Goal: Find specific page/section: Find specific page/section

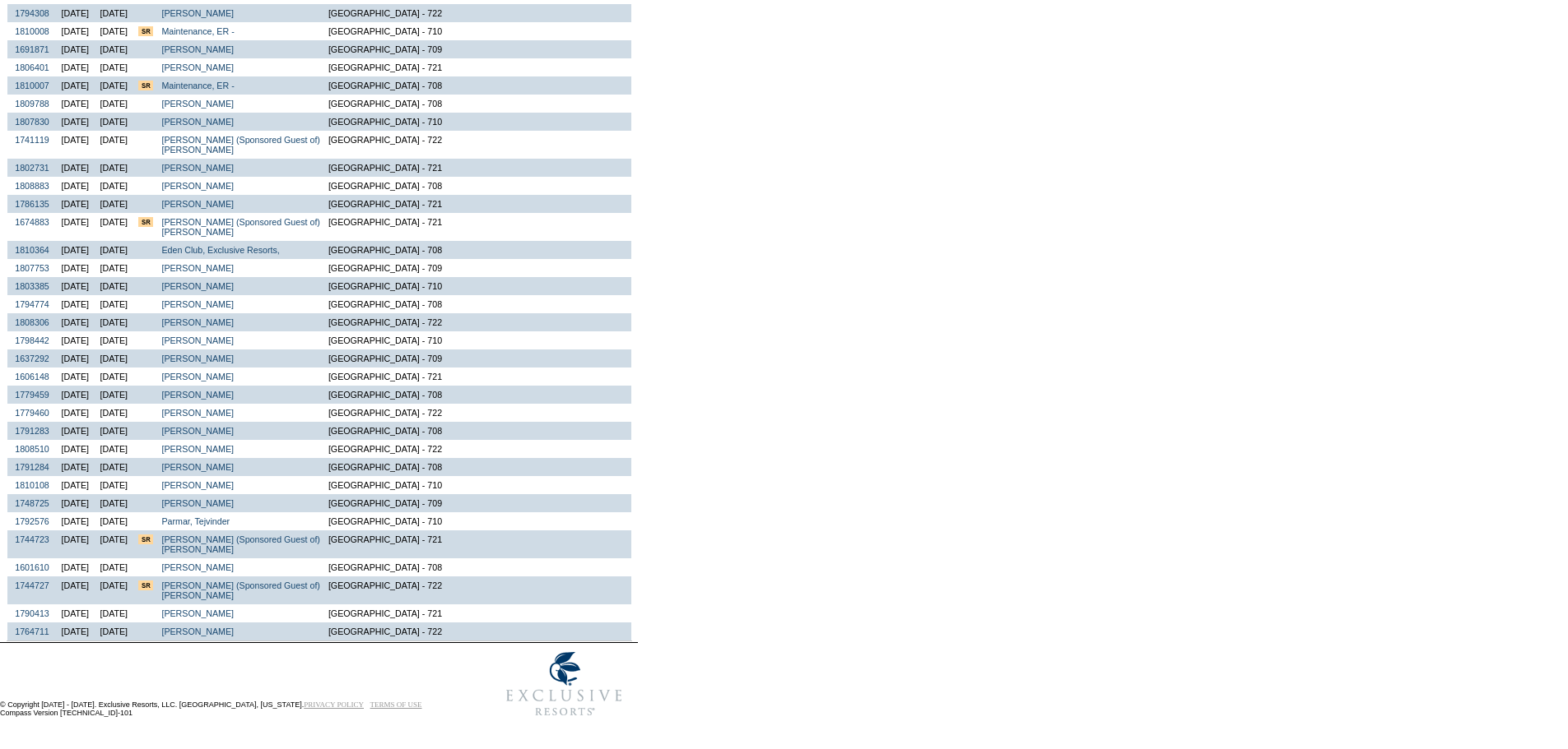
scroll to position [569, 0]
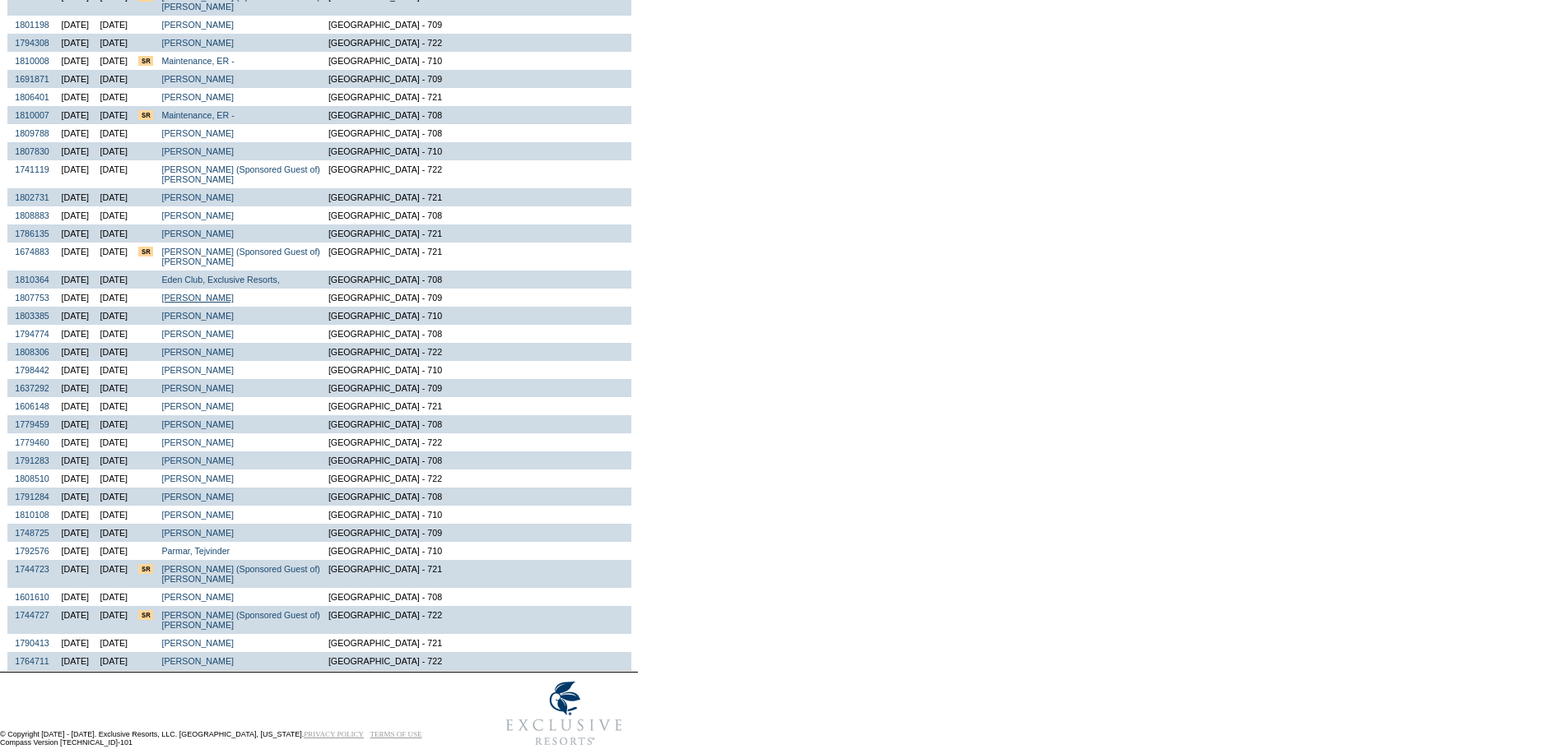
click at [234, 302] on link "Holland, Susanne" at bounding box center [198, 298] width 72 height 10
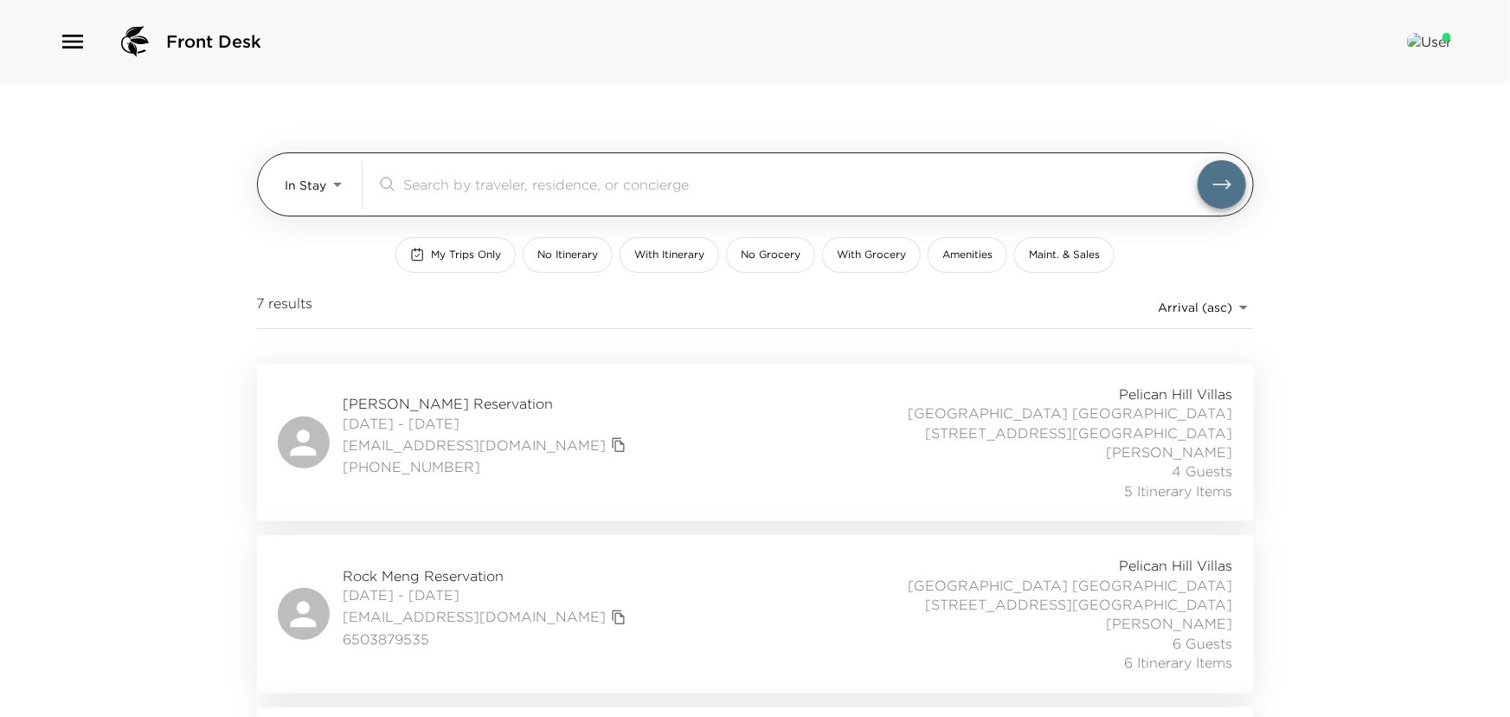
click at [331, 184] on body "Front Desk In Stay In-Stay ​ My Trips Only No Itinerary With Itinerary No Groce…" at bounding box center [755, 358] width 1510 height 717
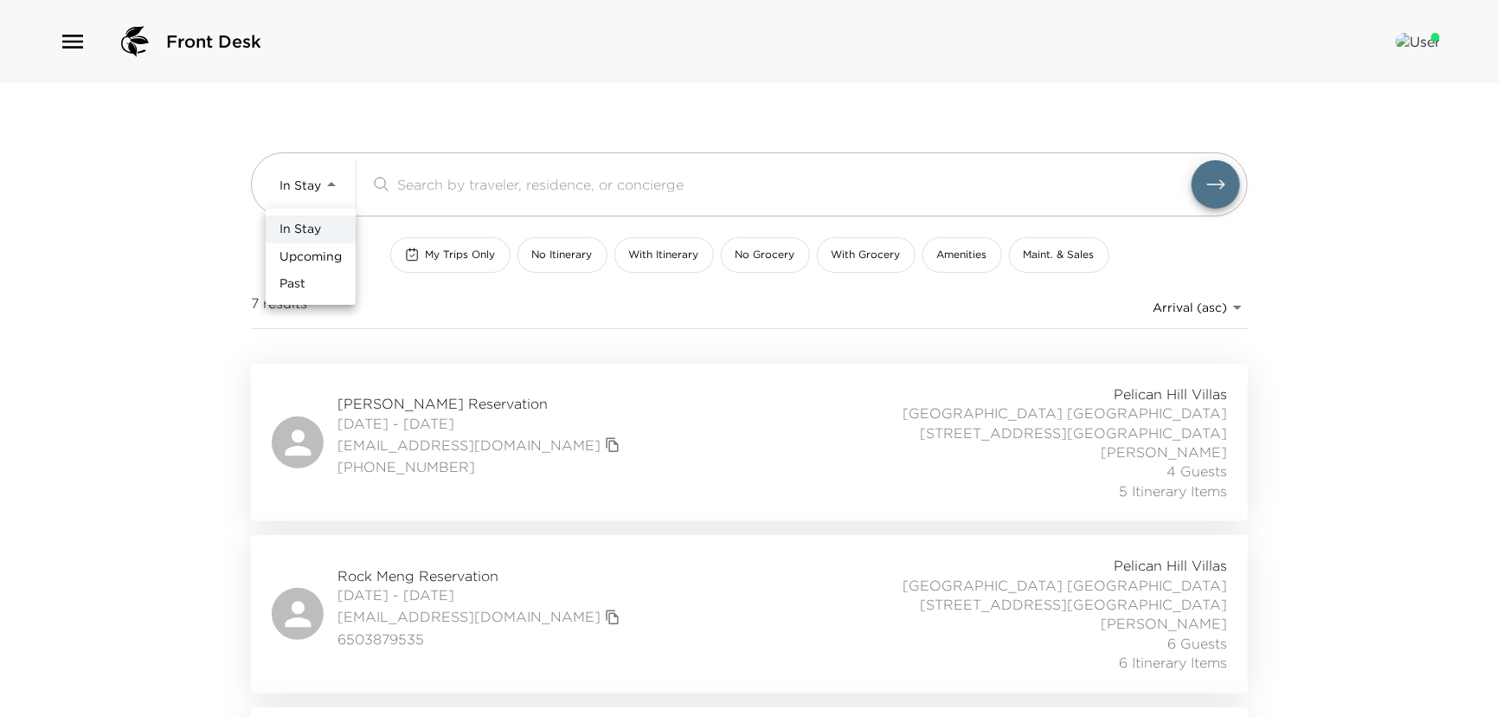
click at [304, 251] on span "Upcoming" at bounding box center [311, 256] width 62 height 17
type input "Upcoming"
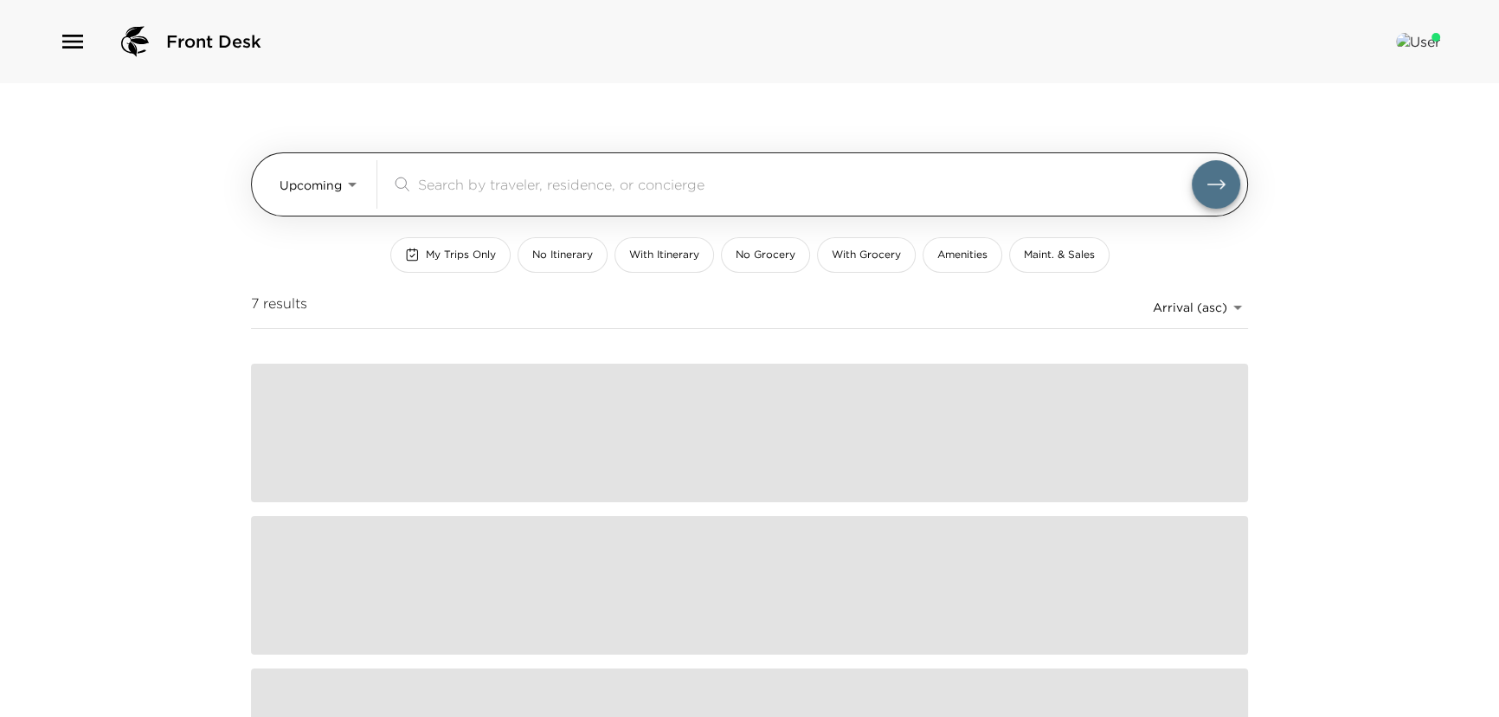
click at [432, 190] on input "search" at bounding box center [805, 184] width 774 height 20
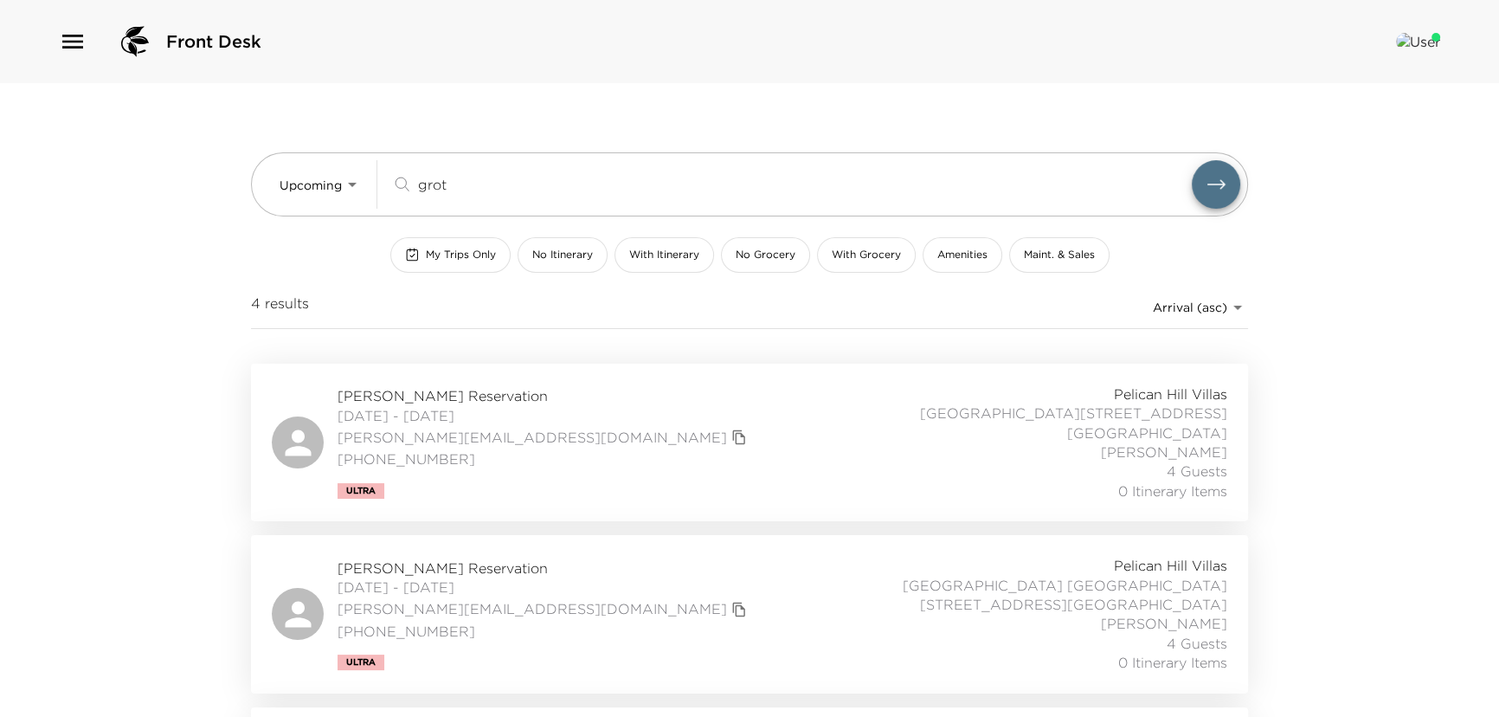
type input "grot"
click at [443, 395] on span "[PERSON_NAME] Reservation" at bounding box center [545, 395] width 414 height 19
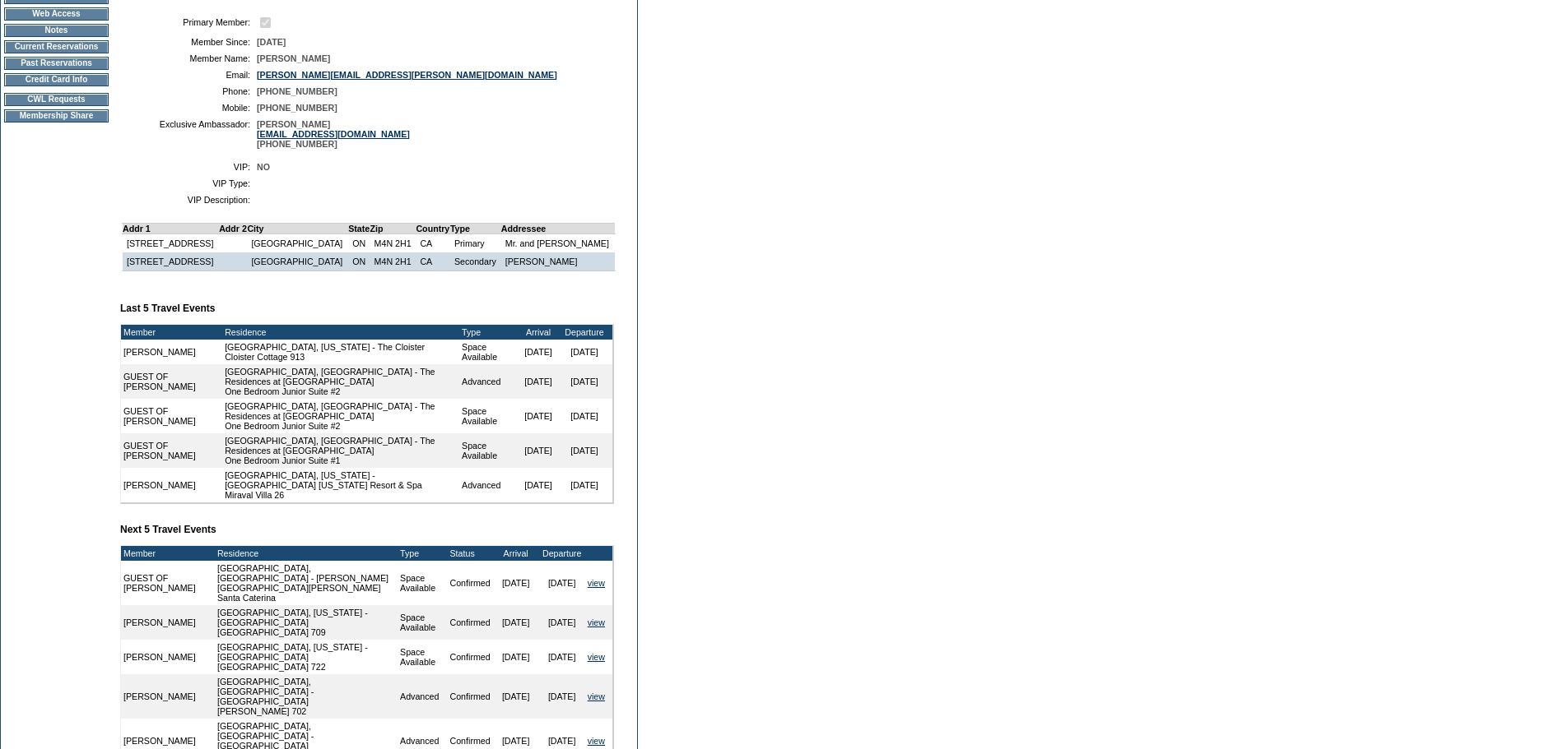
scroll to position [329, 0]
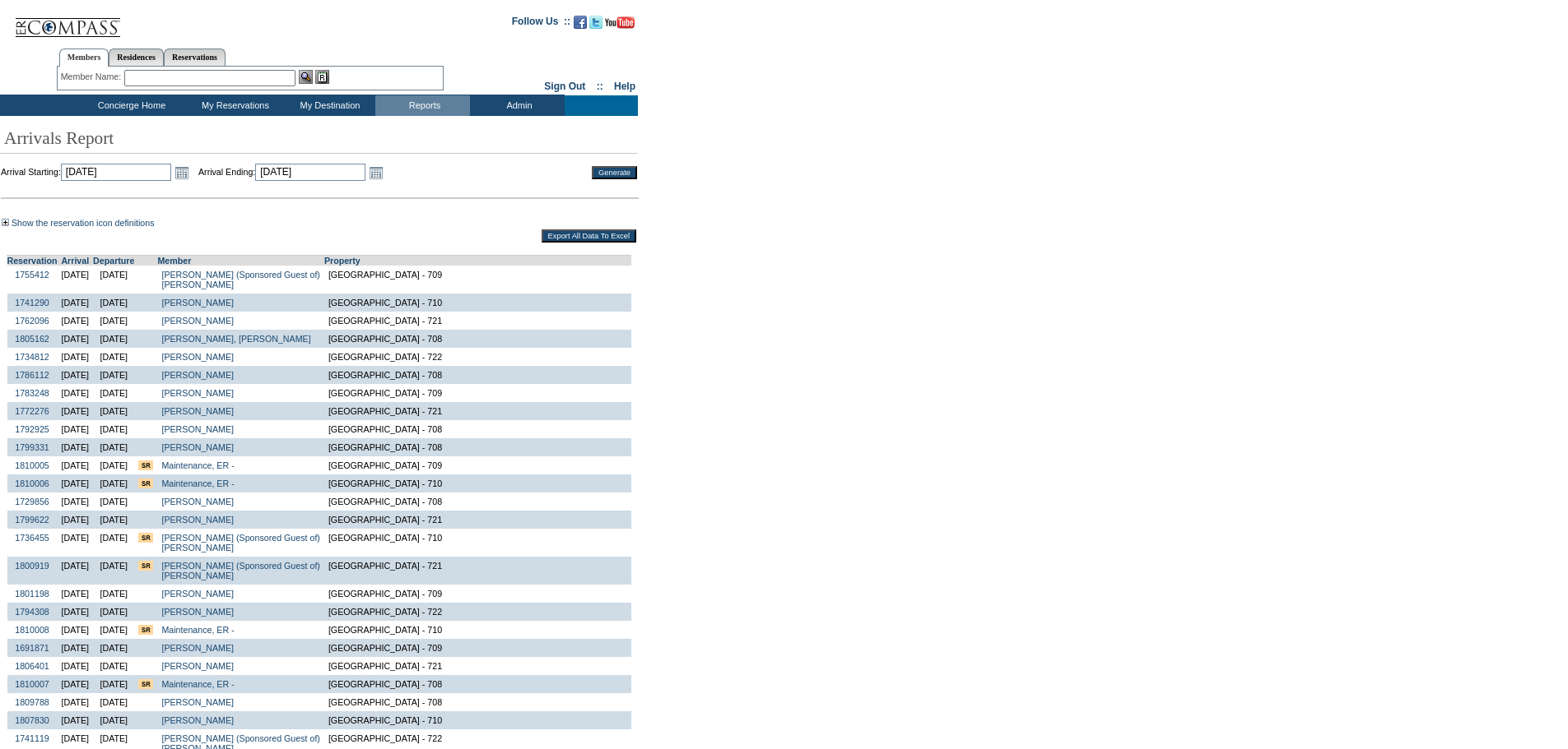
scroll to position [569, 0]
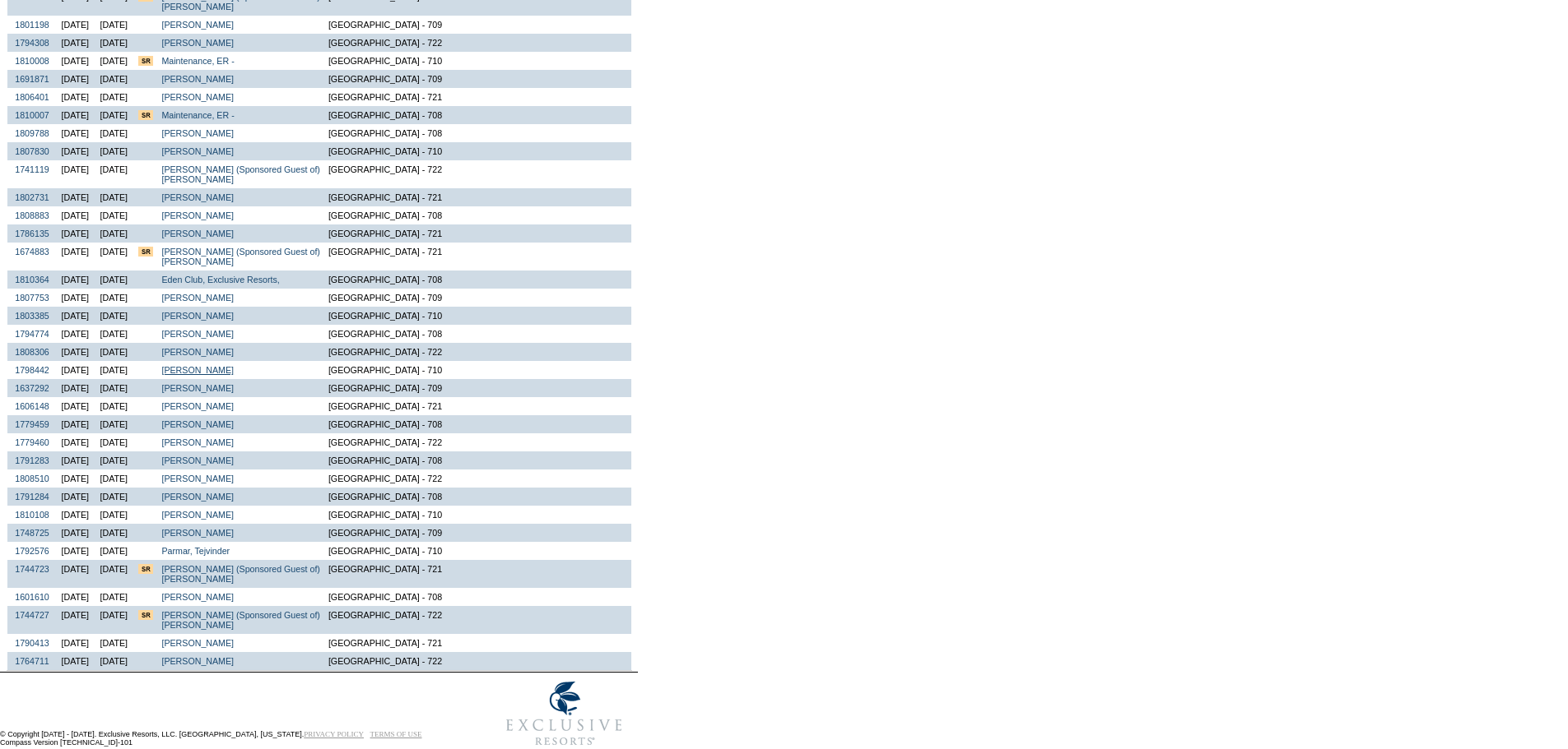
click at [234, 375] on link "Murray, Mark" at bounding box center [198, 370] width 72 height 10
